Goal: Transaction & Acquisition: Purchase product/service

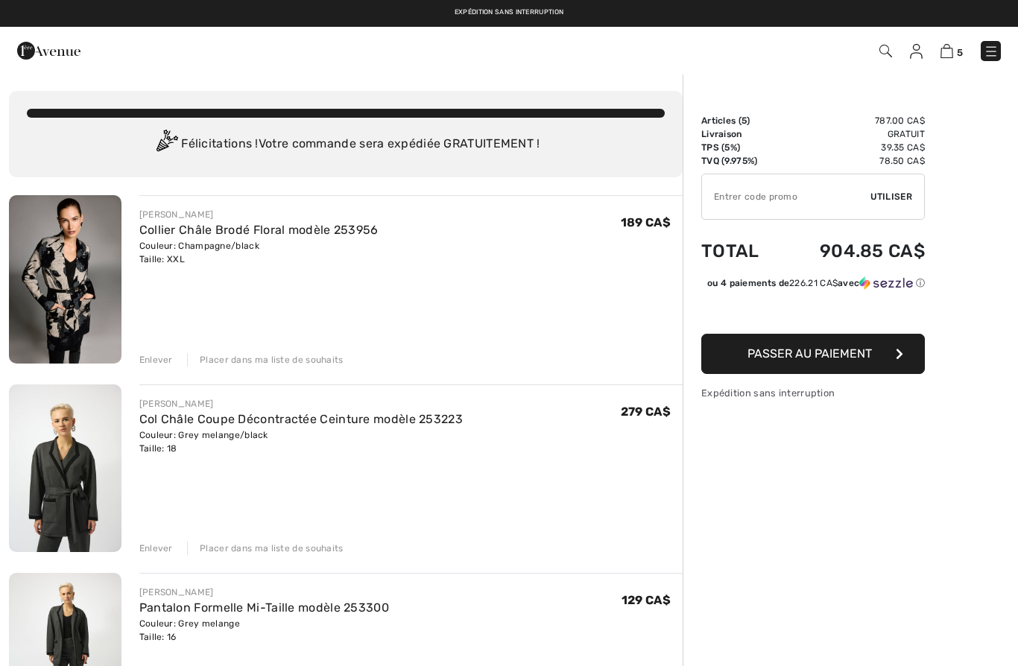
click at [189, 233] on link "Collier Châle Brodé Floral modèle 253956" at bounding box center [258, 230] width 239 height 14
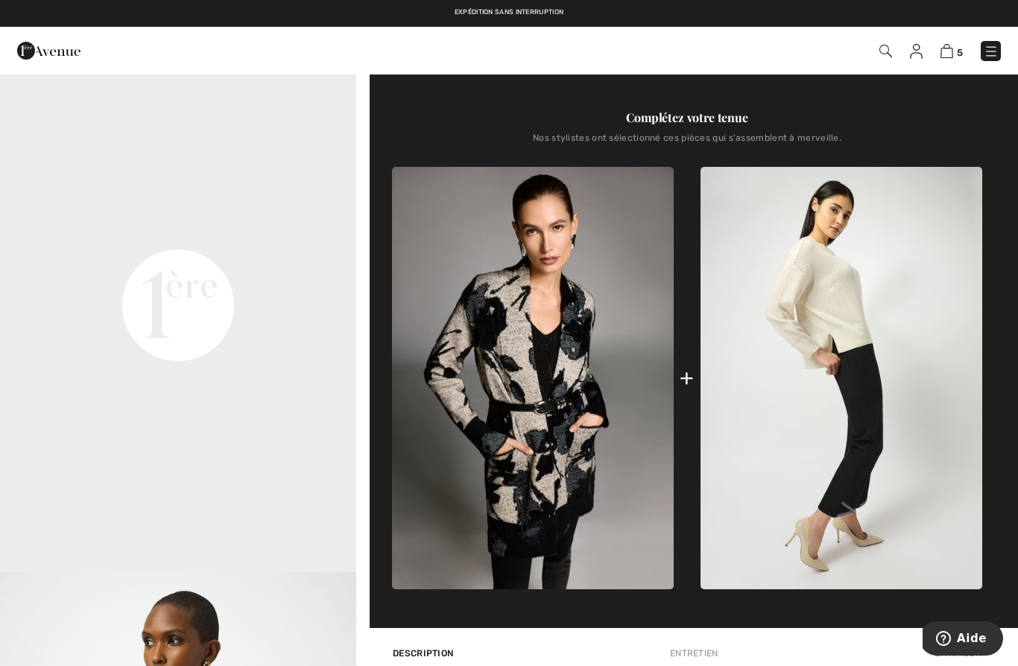
scroll to position [535, 0]
click at [569, 388] on img at bounding box center [533, 379] width 282 height 423
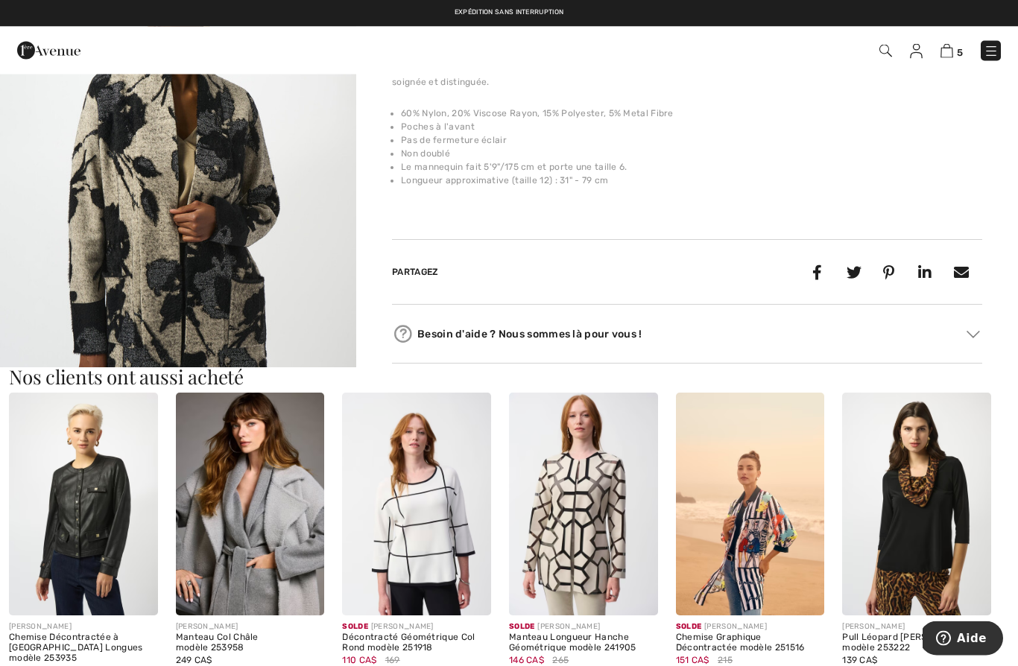
scroll to position [1179, 0]
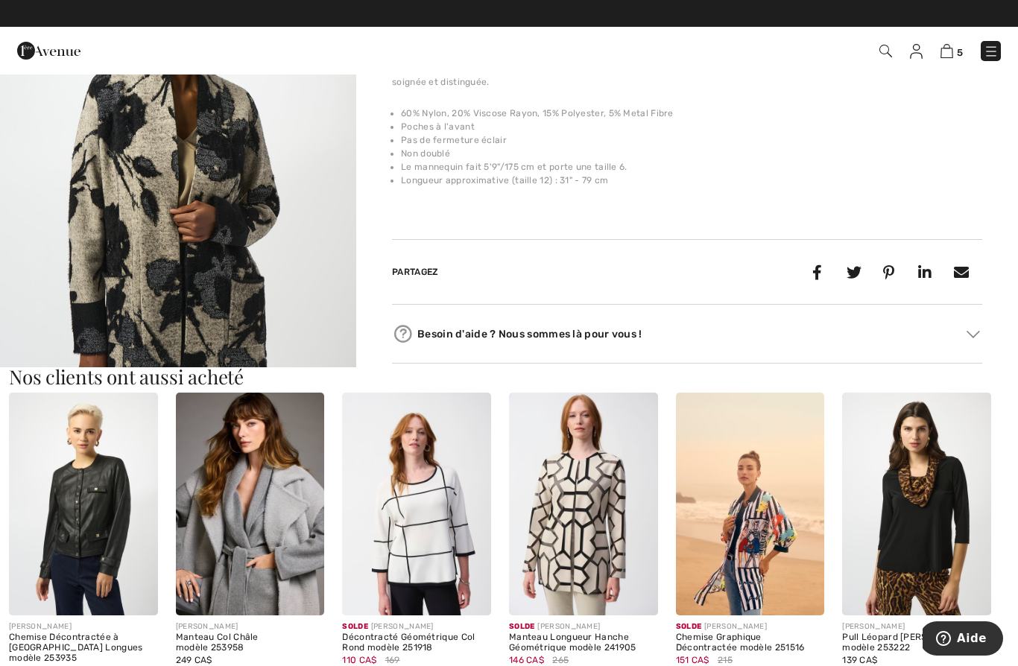
click at [256, 495] on img at bounding box center [250, 504] width 149 height 223
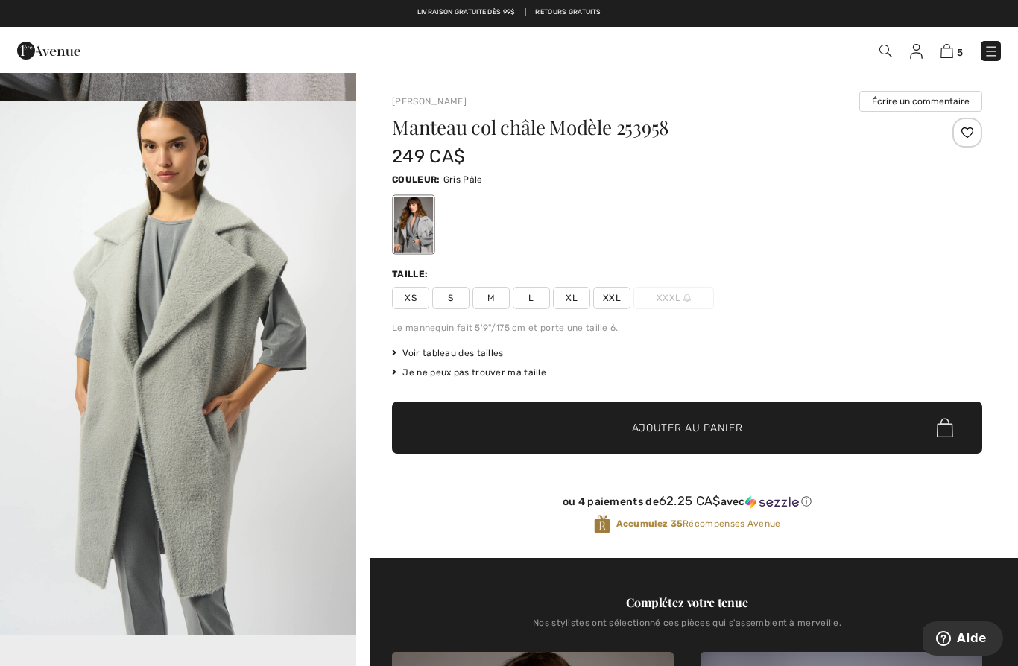
click at [991, 51] on img at bounding box center [991, 51] width 15 height 15
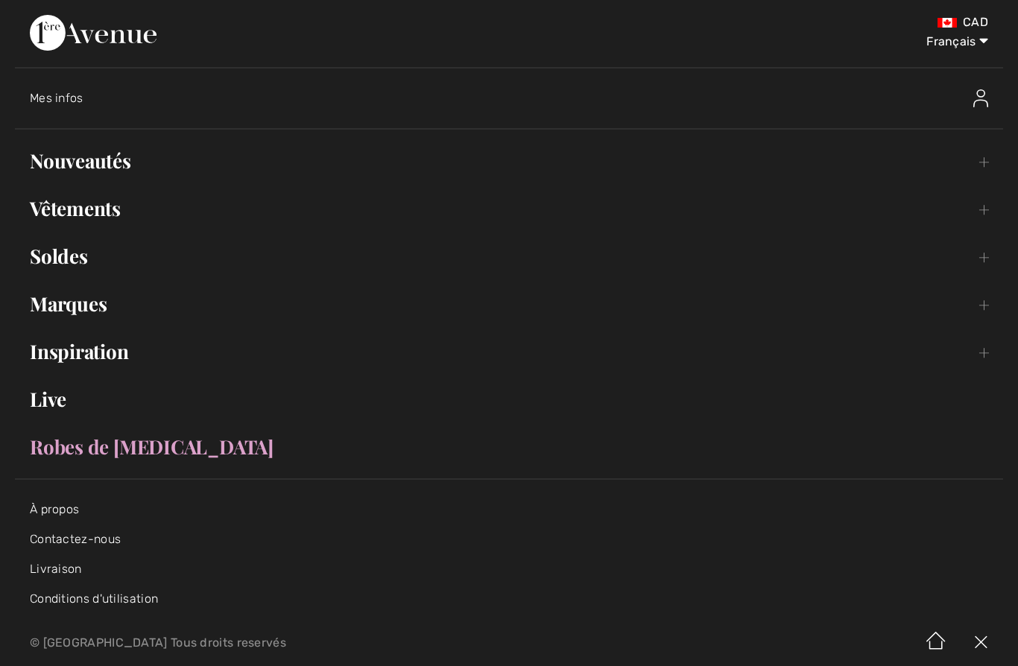
scroll to position [464, 0]
click at [987, 206] on link "Vêtements Toggle submenu" at bounding box center [509, 208] width 988 height 33
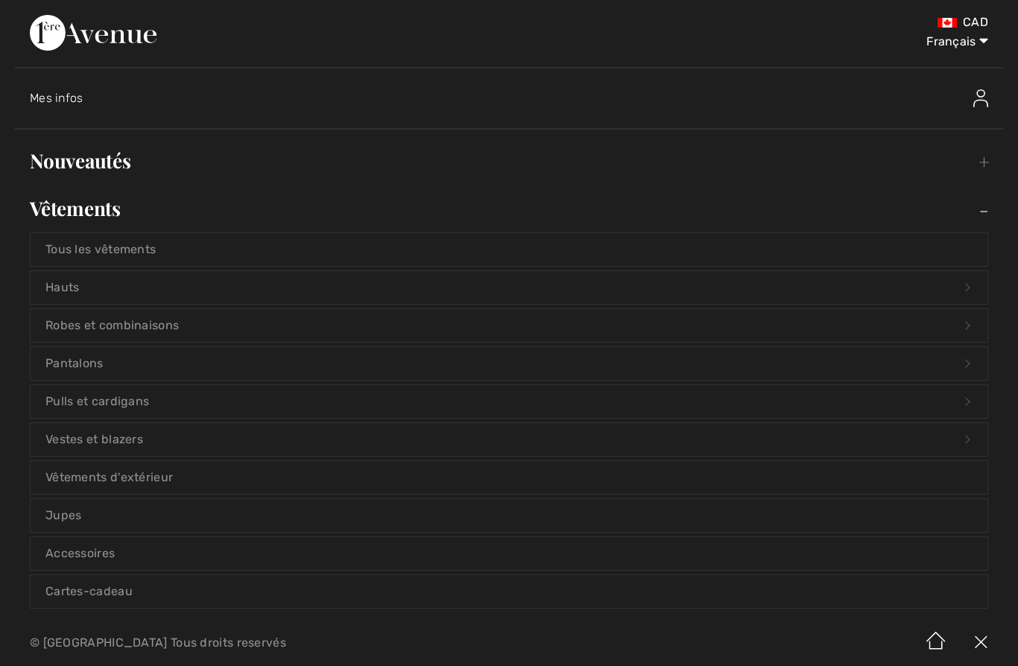
click at [150, 478] on link "Vêtements d'extérieur" at bounding box center [509, 477] width 957 height 33
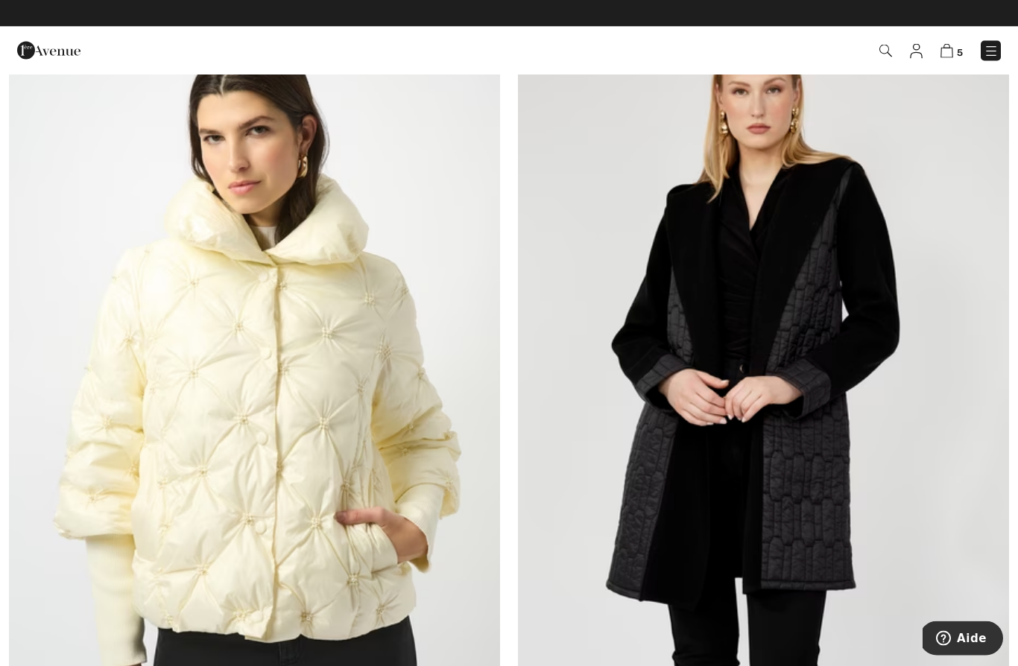
scroll to position [2552, 0]
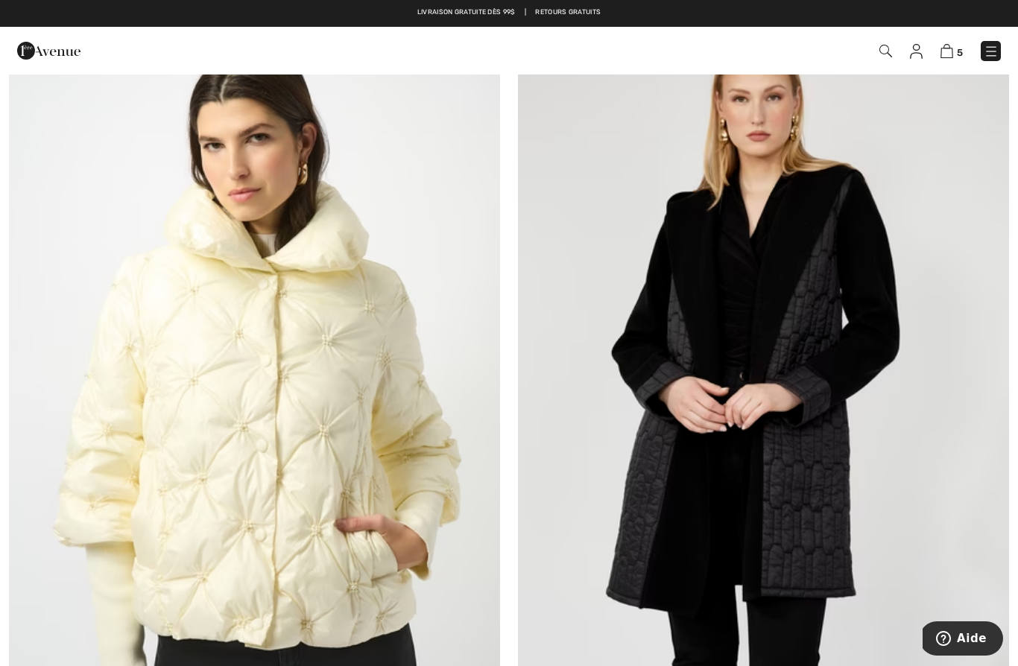
click at [845, 409] on img at bounding box center [763, 397] width 491 height 737
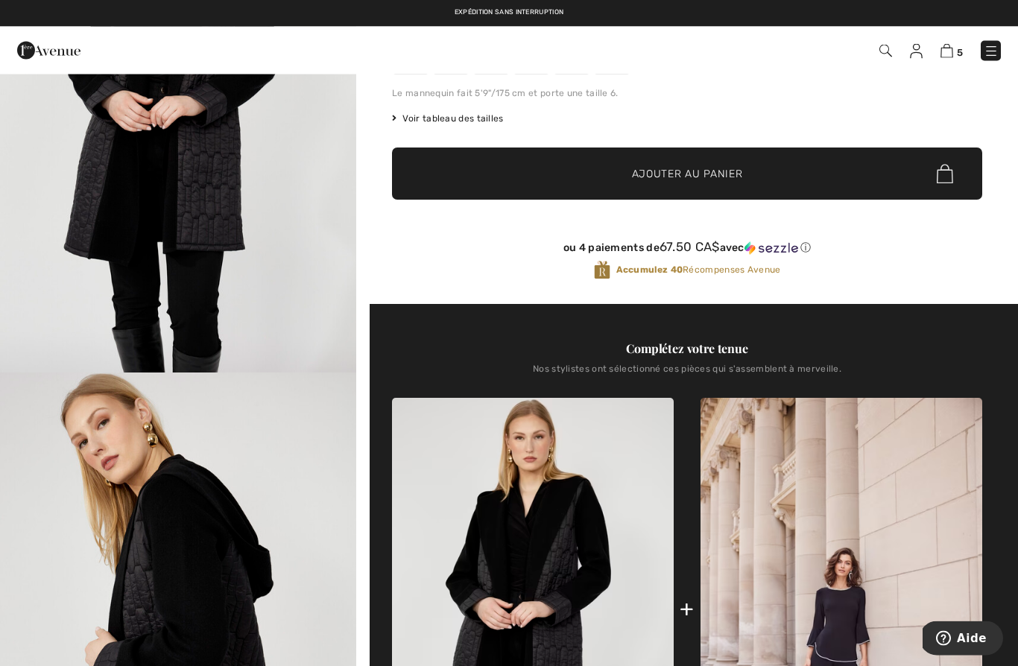
scroll to position [228, 0]
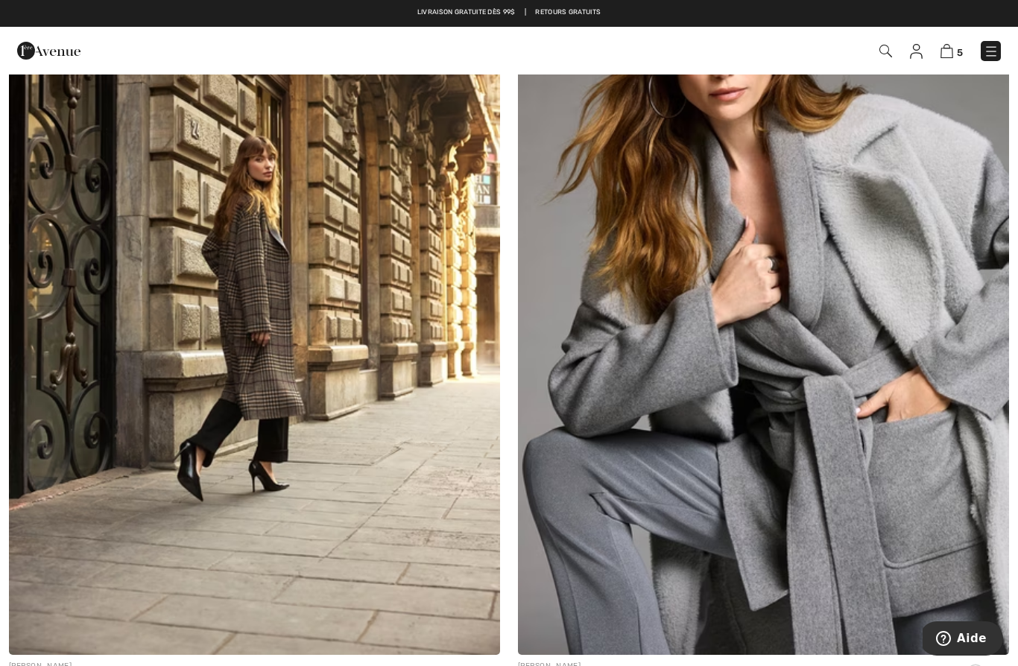
scroll to position [5128, 0]
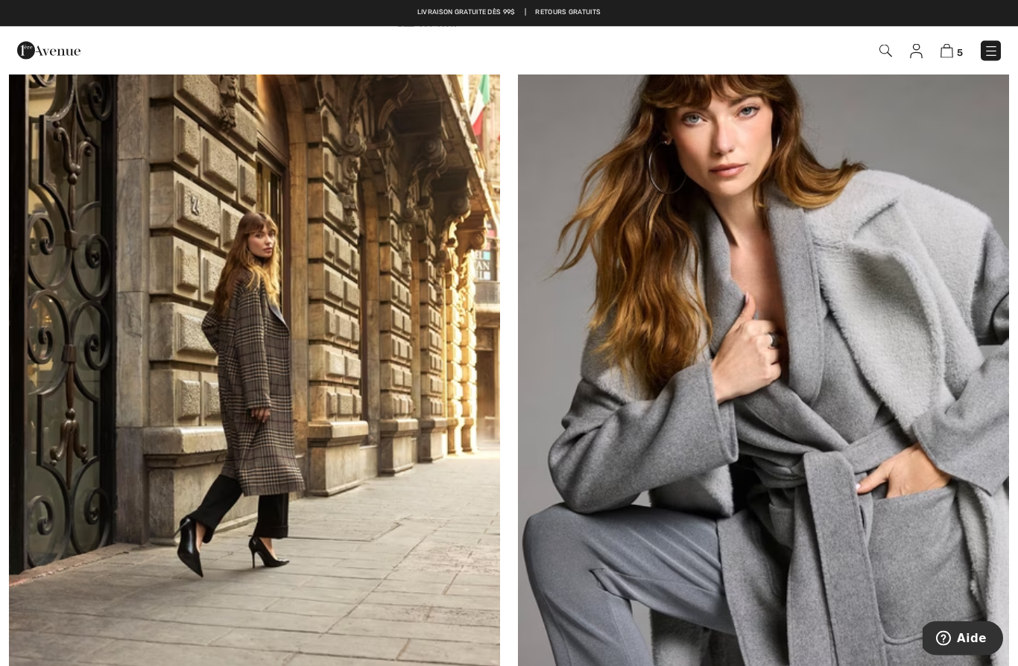
click at [810, 329] on img at bounding box center [763, 363] width 491 height 737
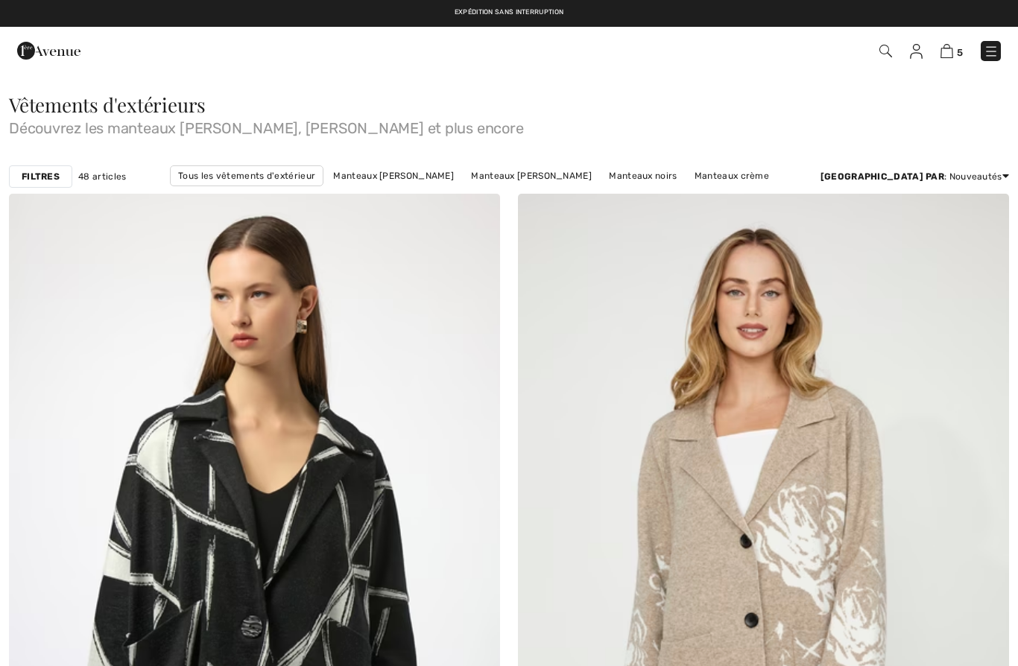
checkbox input "true"
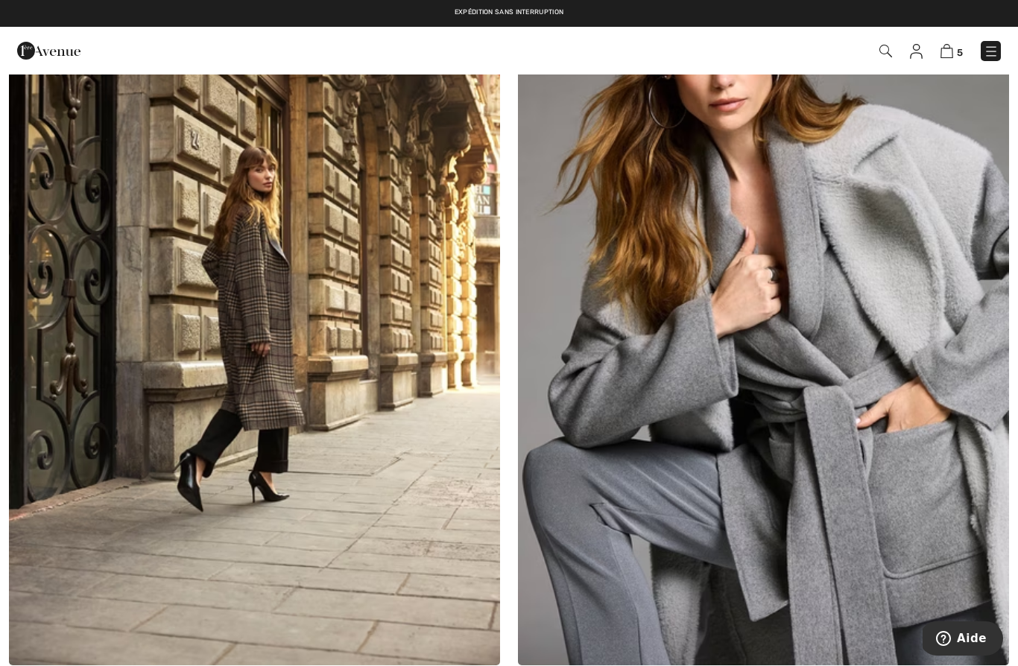
click at [951, 49] on img at bounding box center [947, 51] width 13 height 14
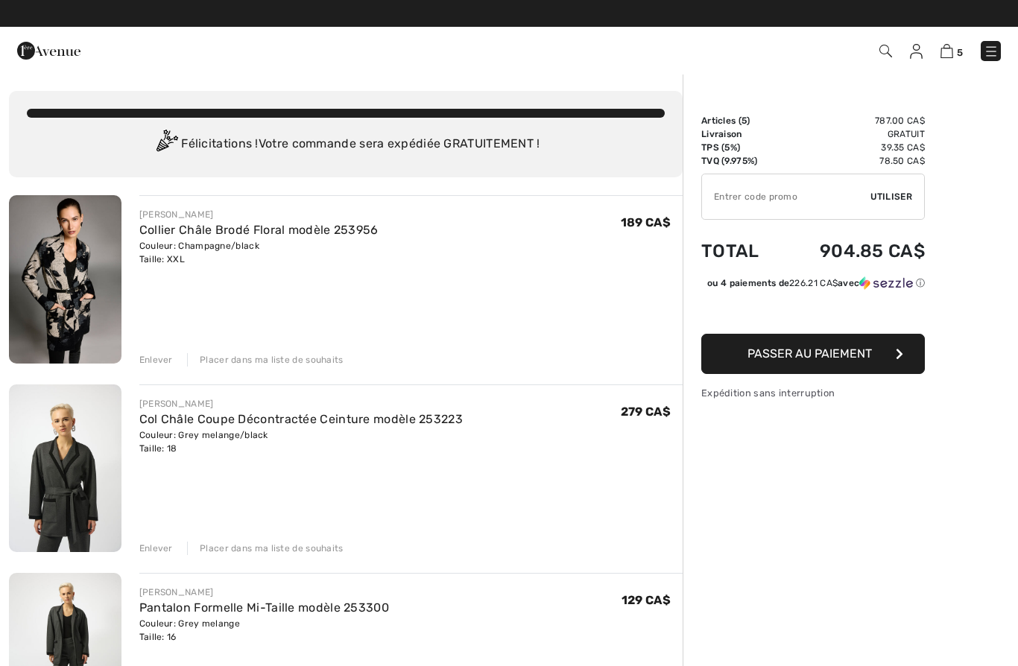
click at [995, 51] on img at bounding box center [991, 51] width 15 height 15
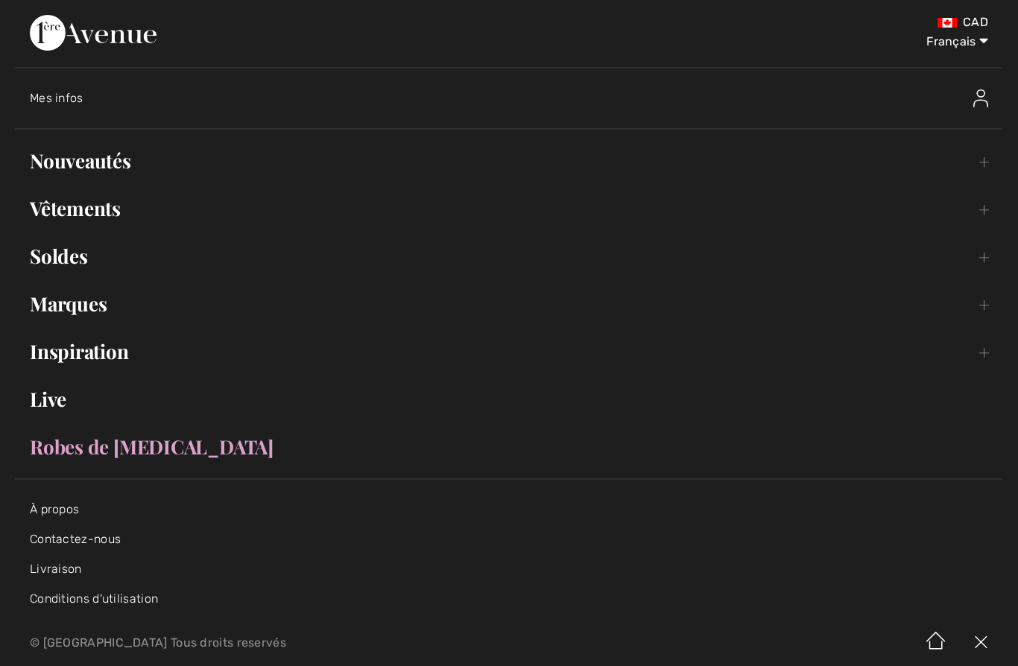
click at [985, 213] on link "Vêtements Toggle submenu" at bounding box center [509, 208] width 988 height 33
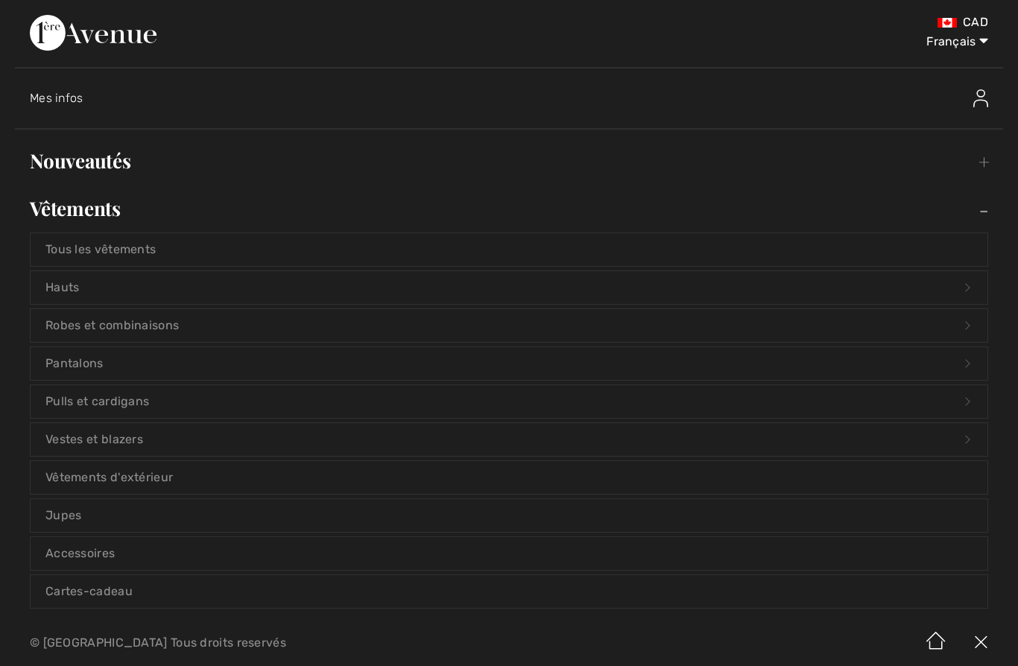
click at [160, 482] on link "Vêtements d'extérieur" at bounding box center [509, 477] width 957 height 33
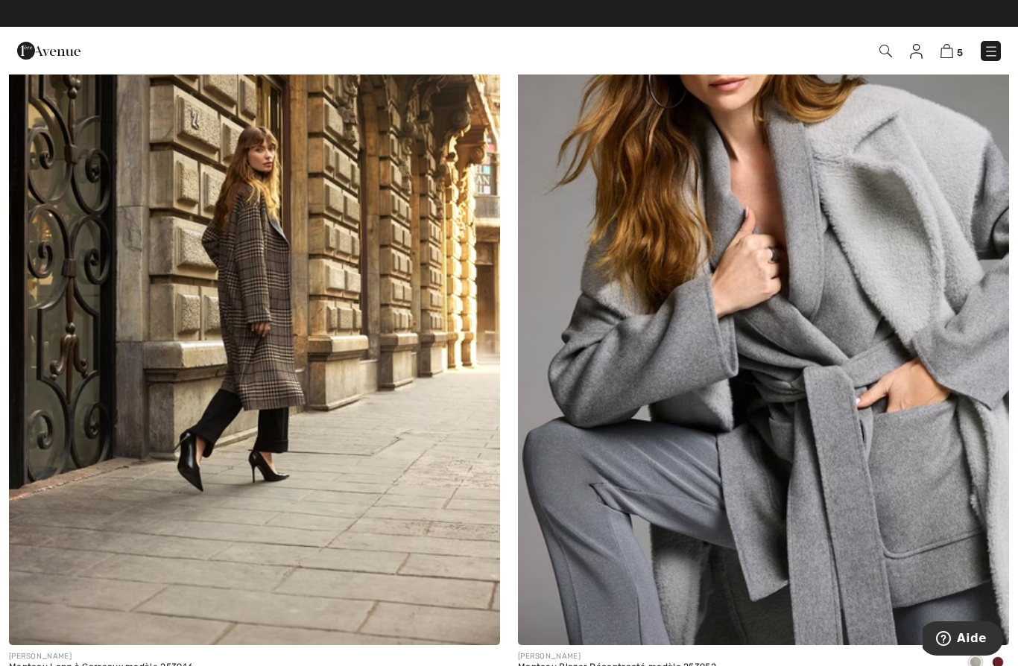
scroll to position [5211, 0]
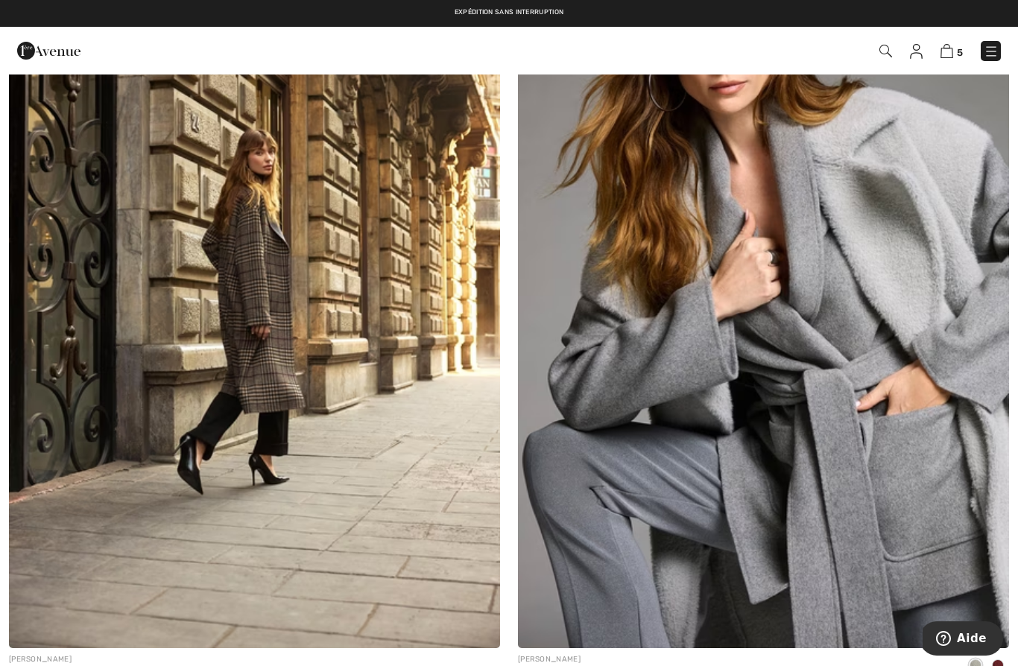
click at [258, 411] on img at bounding box center [254, 279] width 491 height 737
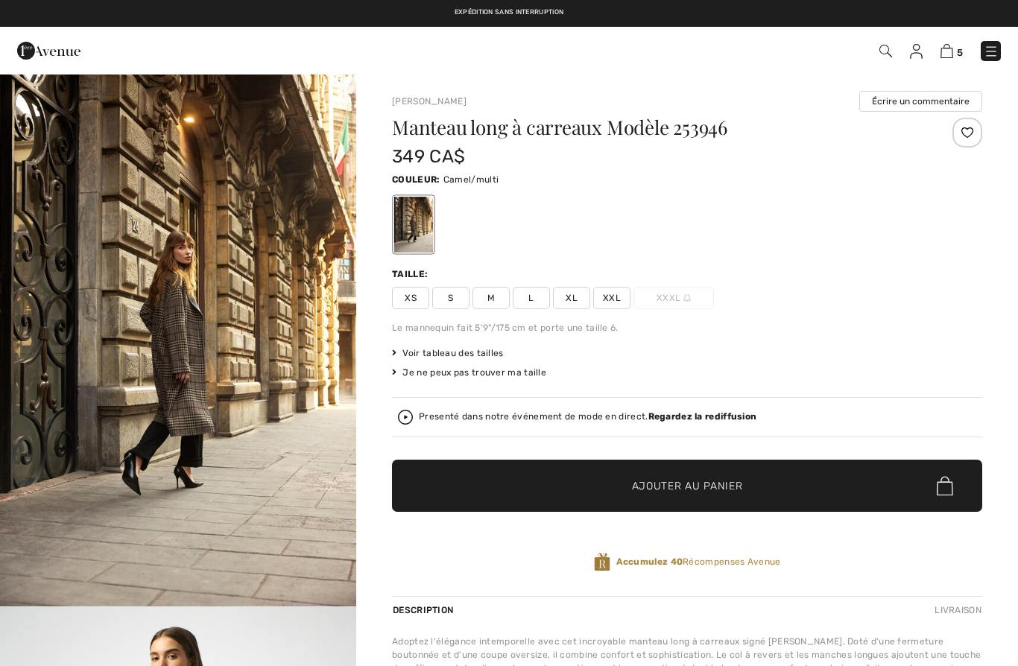
checkbox input "true"
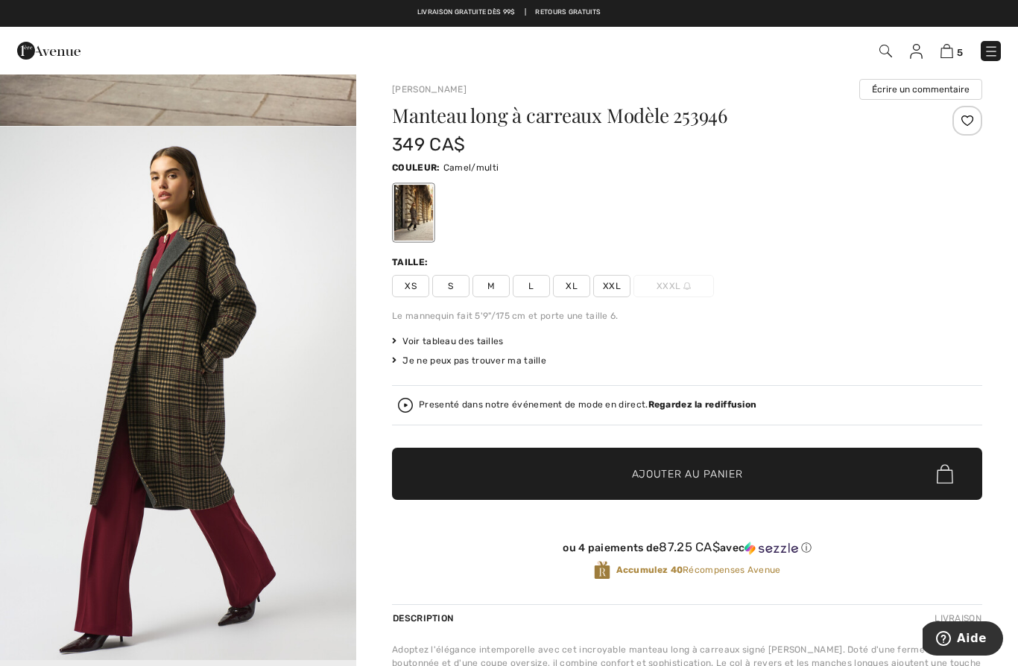
scroll to position [11, 0]
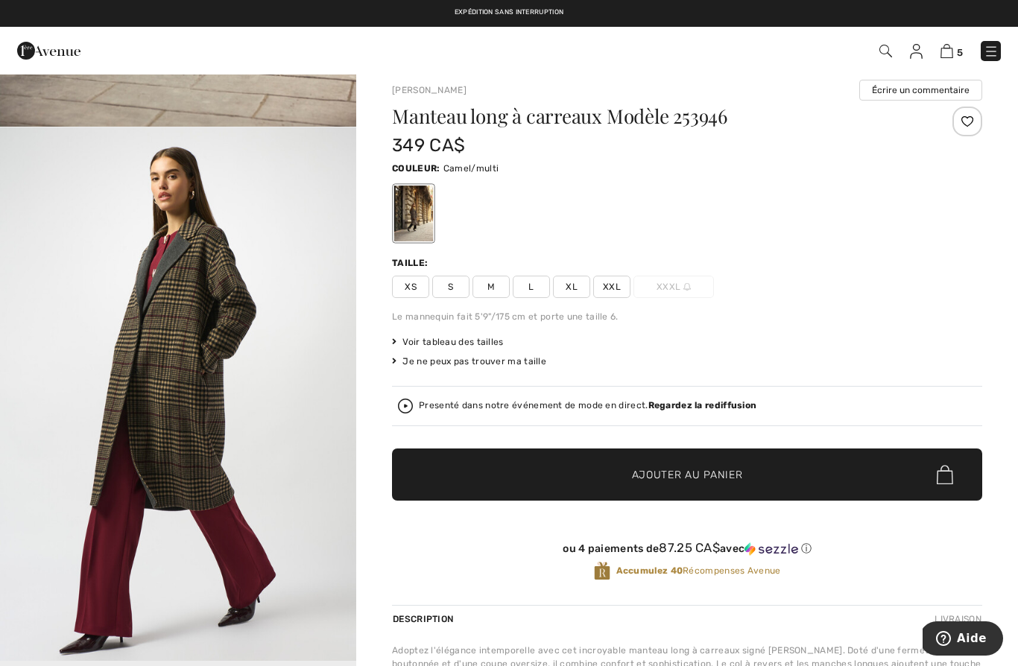
click at [617, 282] on span "XXL" at bounding box center [611, 287] width 37 height 22
click at [787, 471] on span "✔ Ajouté au panier Ajouter au panier" at bounding box center [687, 475] width 590 height 52
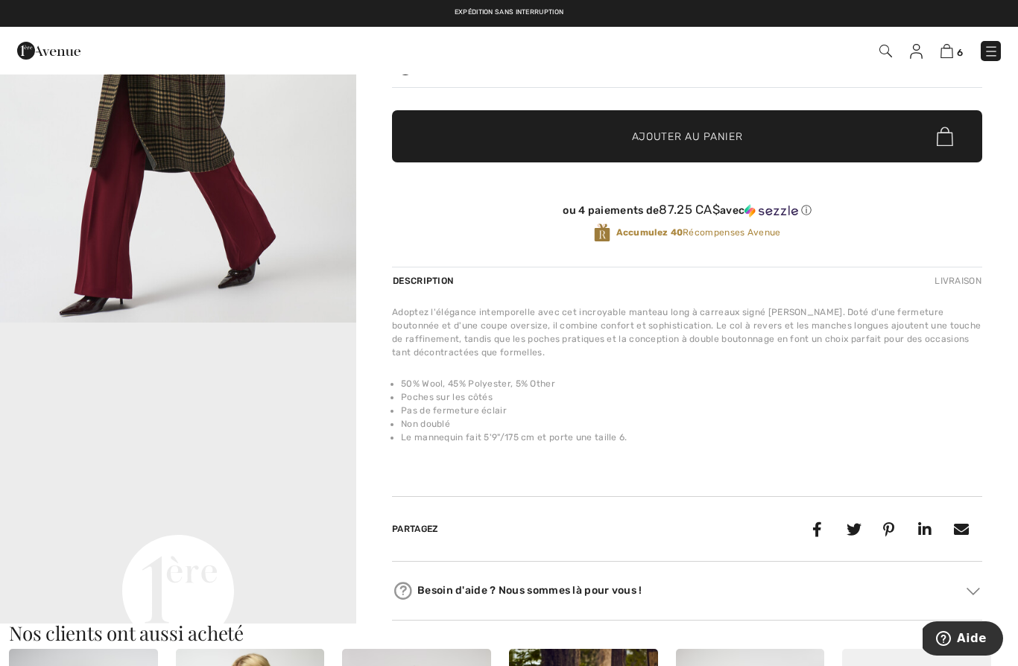
scroll to position [348, 0]
